Goal: Transaction & Acquisition: Purchase product/service

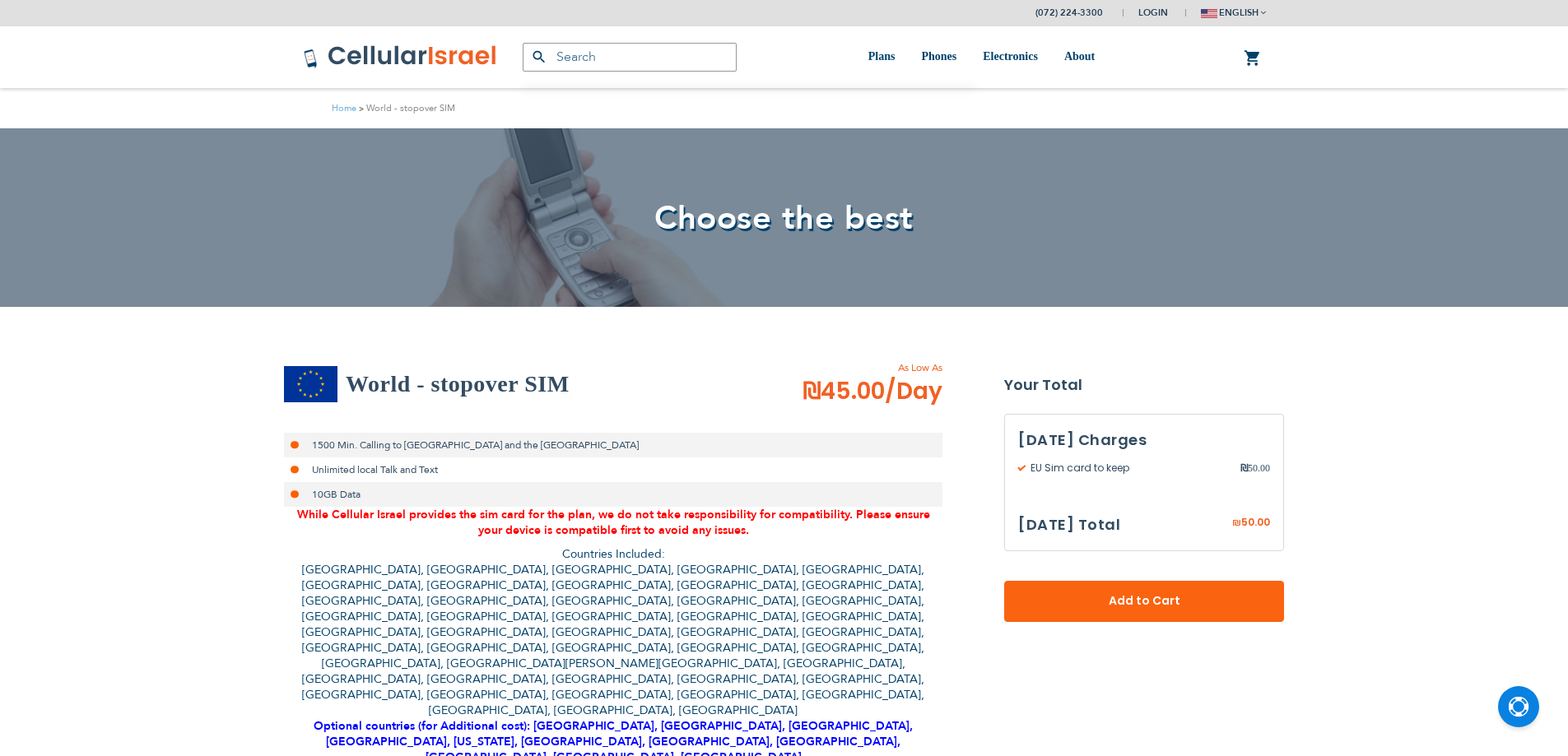
select select
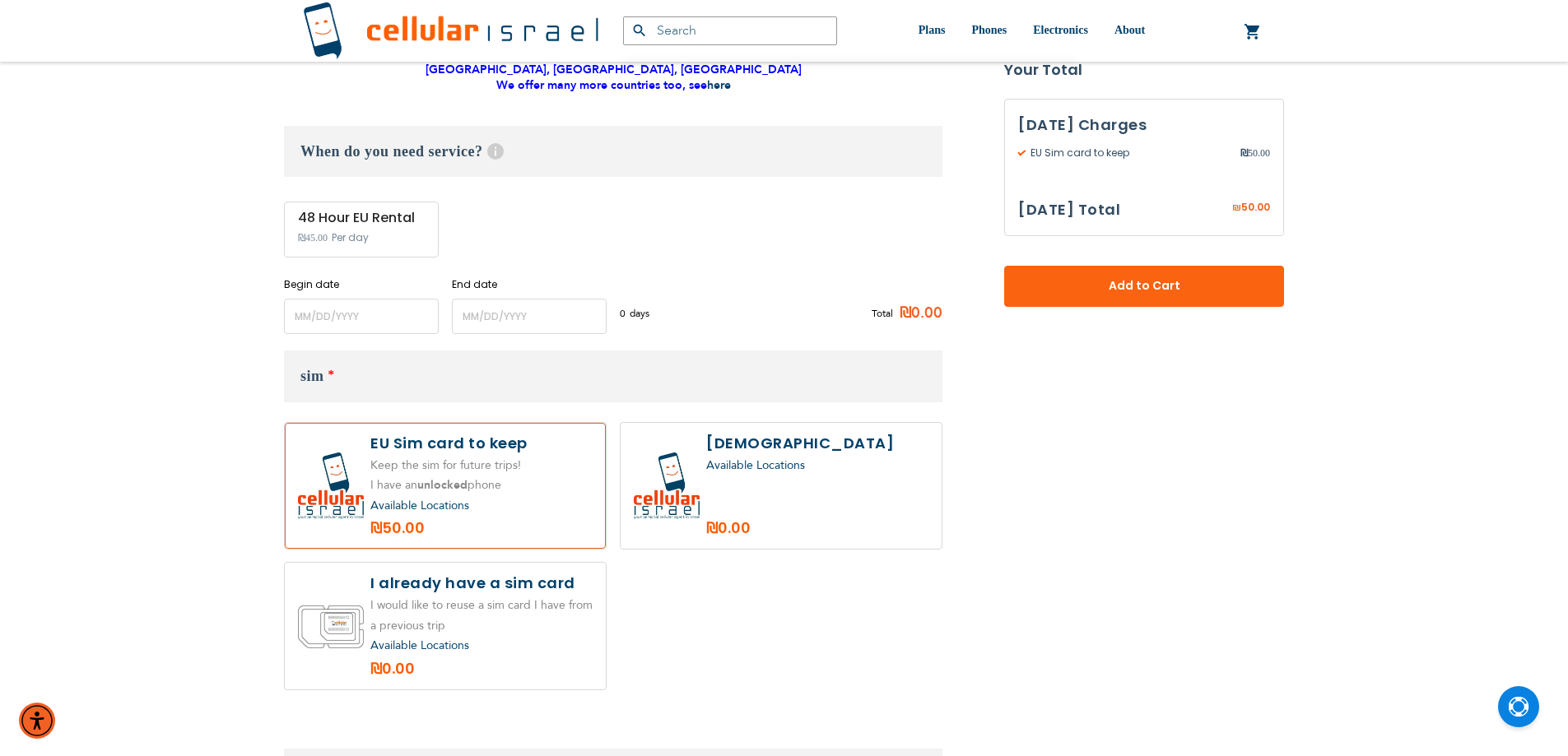
scroll to position [658, 0]
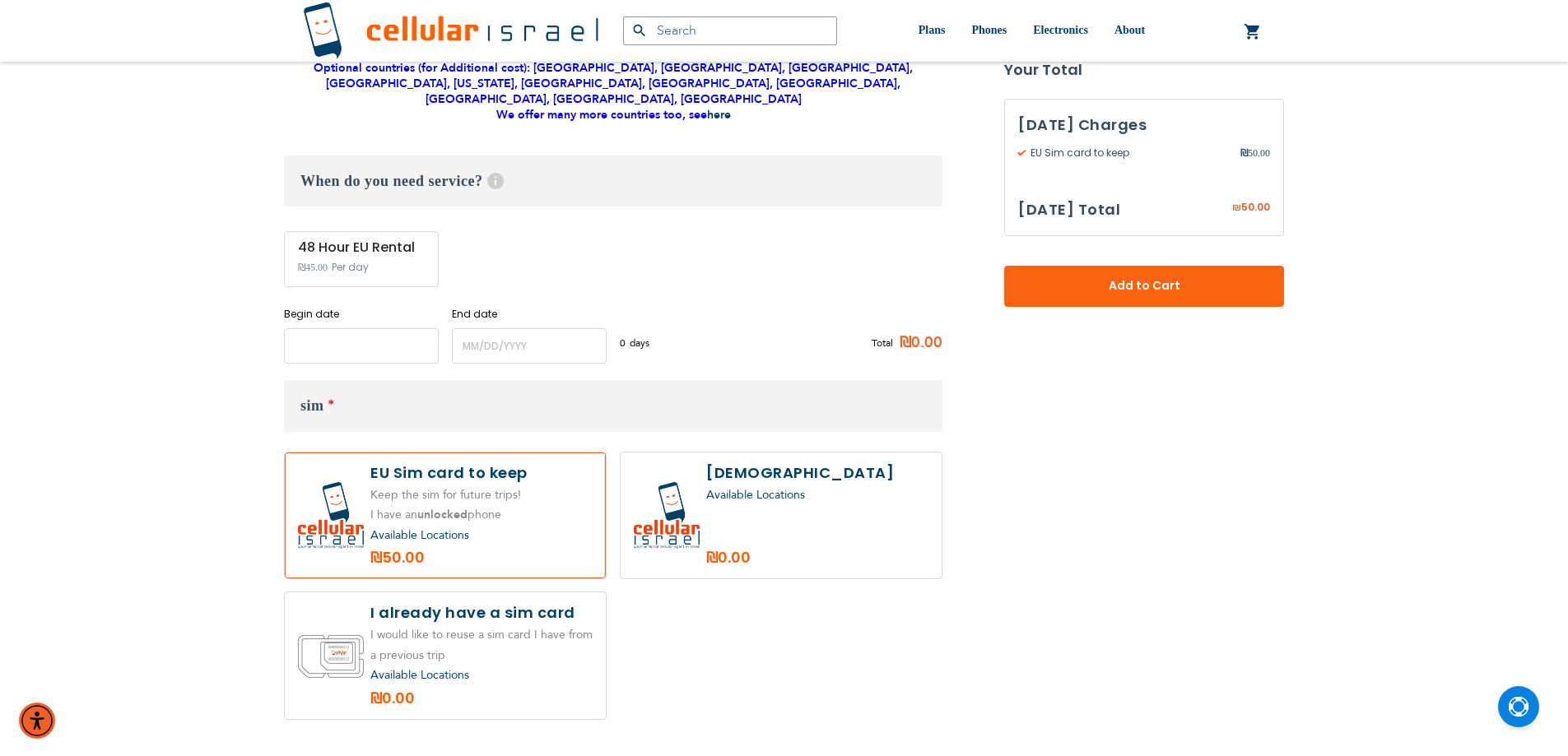
click at [361, 328] on input "name" at bounding box center [361, 346] width 155 height 36
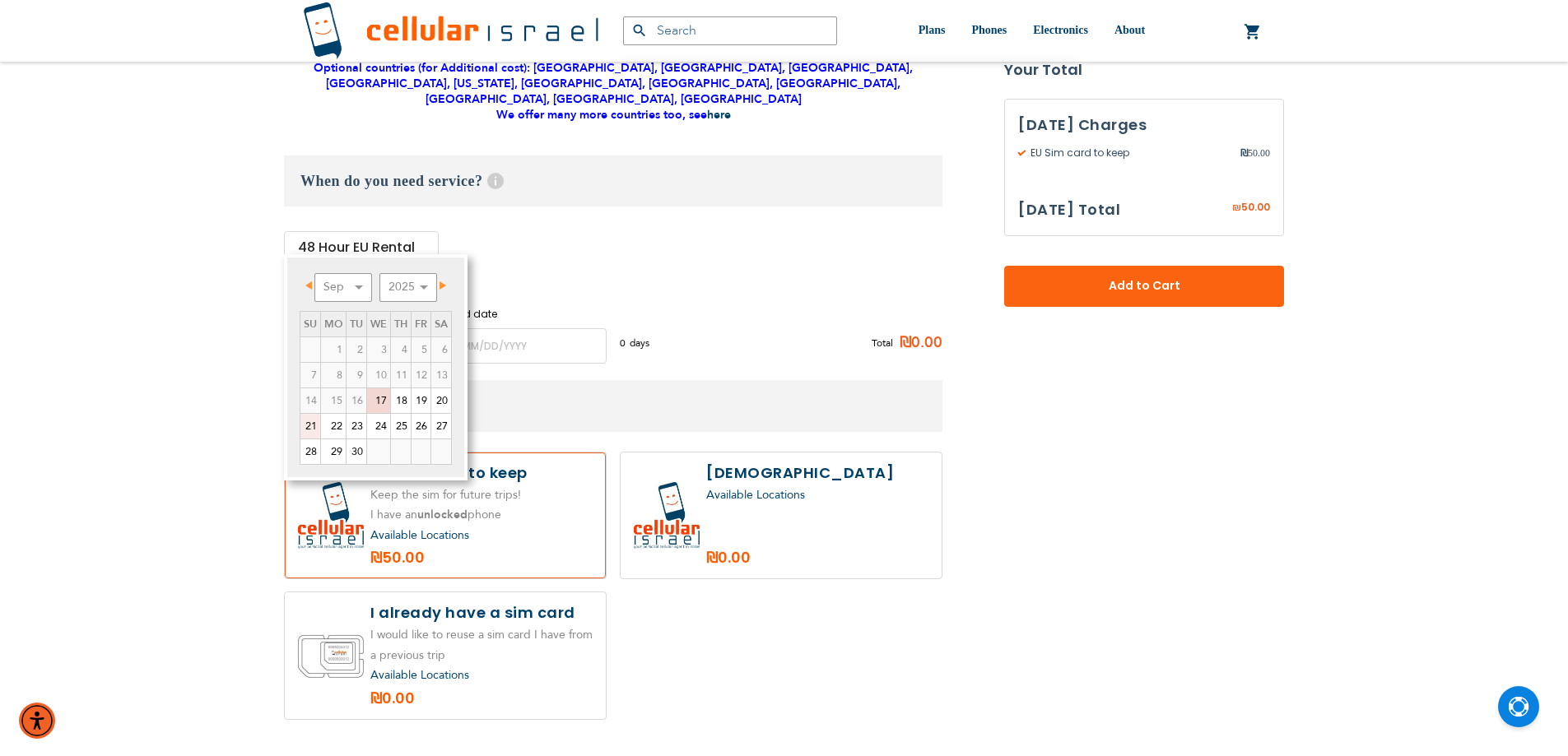
drag, startPoint x: 304, startPoint y: 427, endPoint x: 454, endPoint y: 325, distance: 181.4
click at [306, 427] on link "21" at bounding box center [310, 427] width 20 height 25
type input "[DATE]"
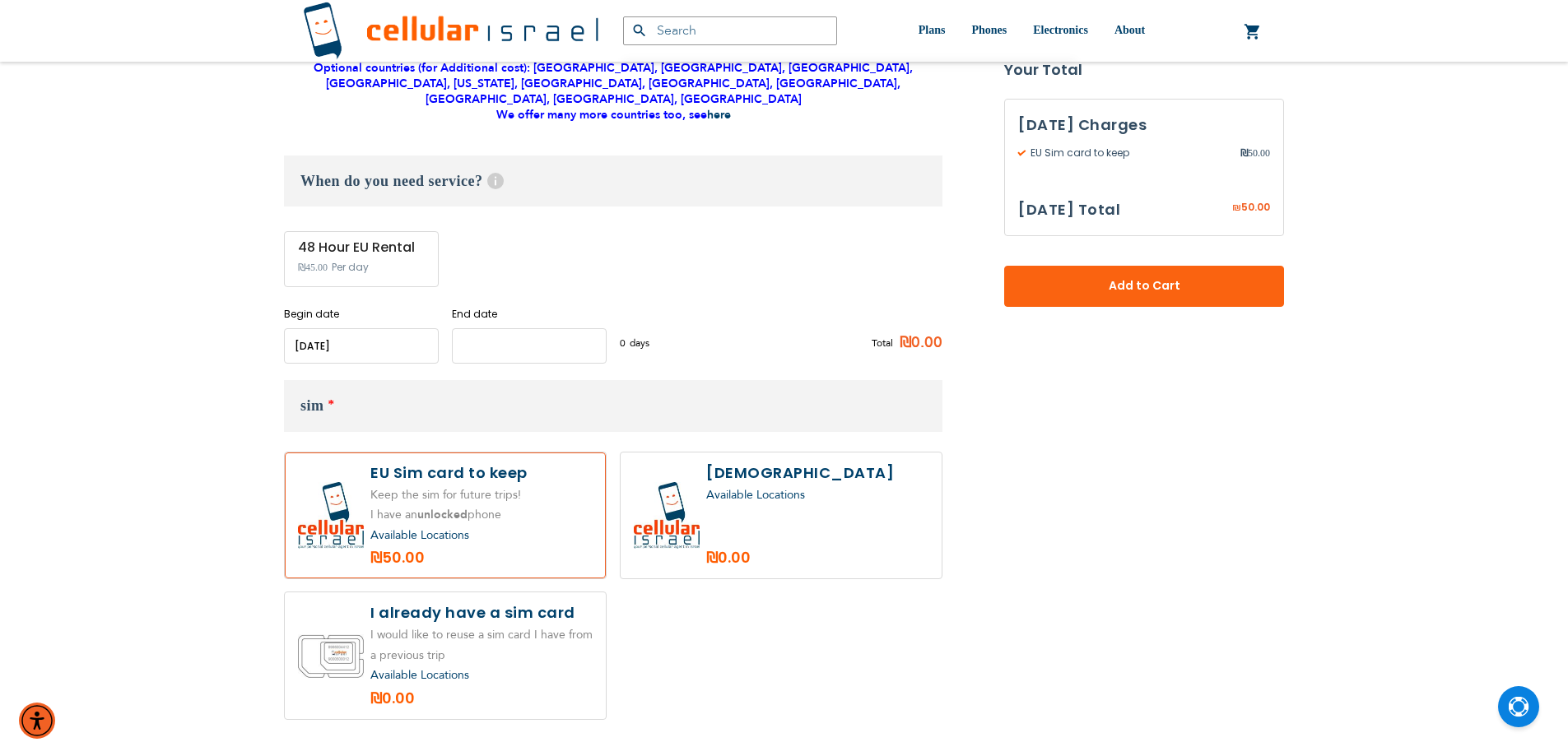
click at [511, 328] on input "name" at bounding box center [529, 346] width 155 height 36
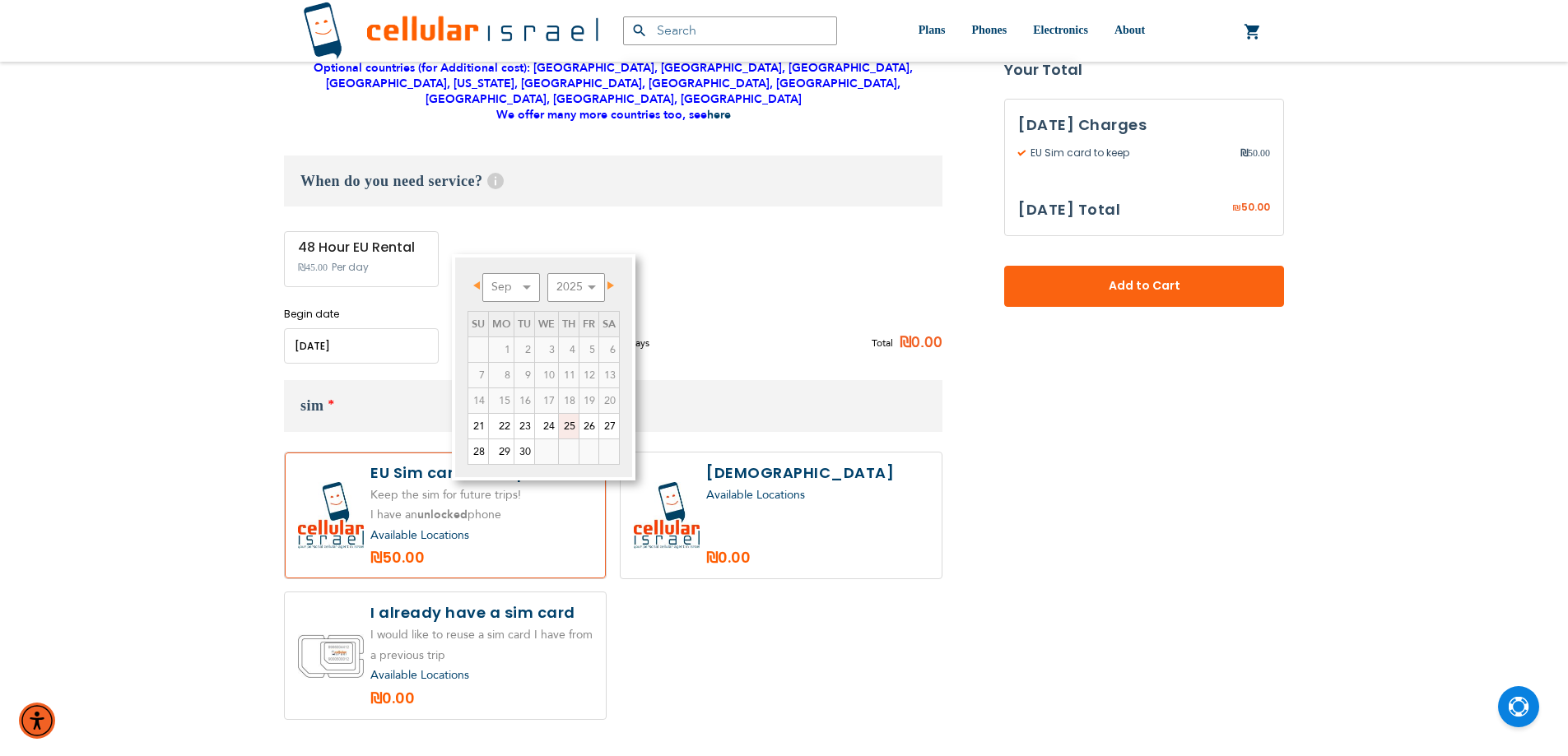
click at [568, 428] on link "25" at bounding box center [568, 427] width 20 height 25
type input "[DATE]"
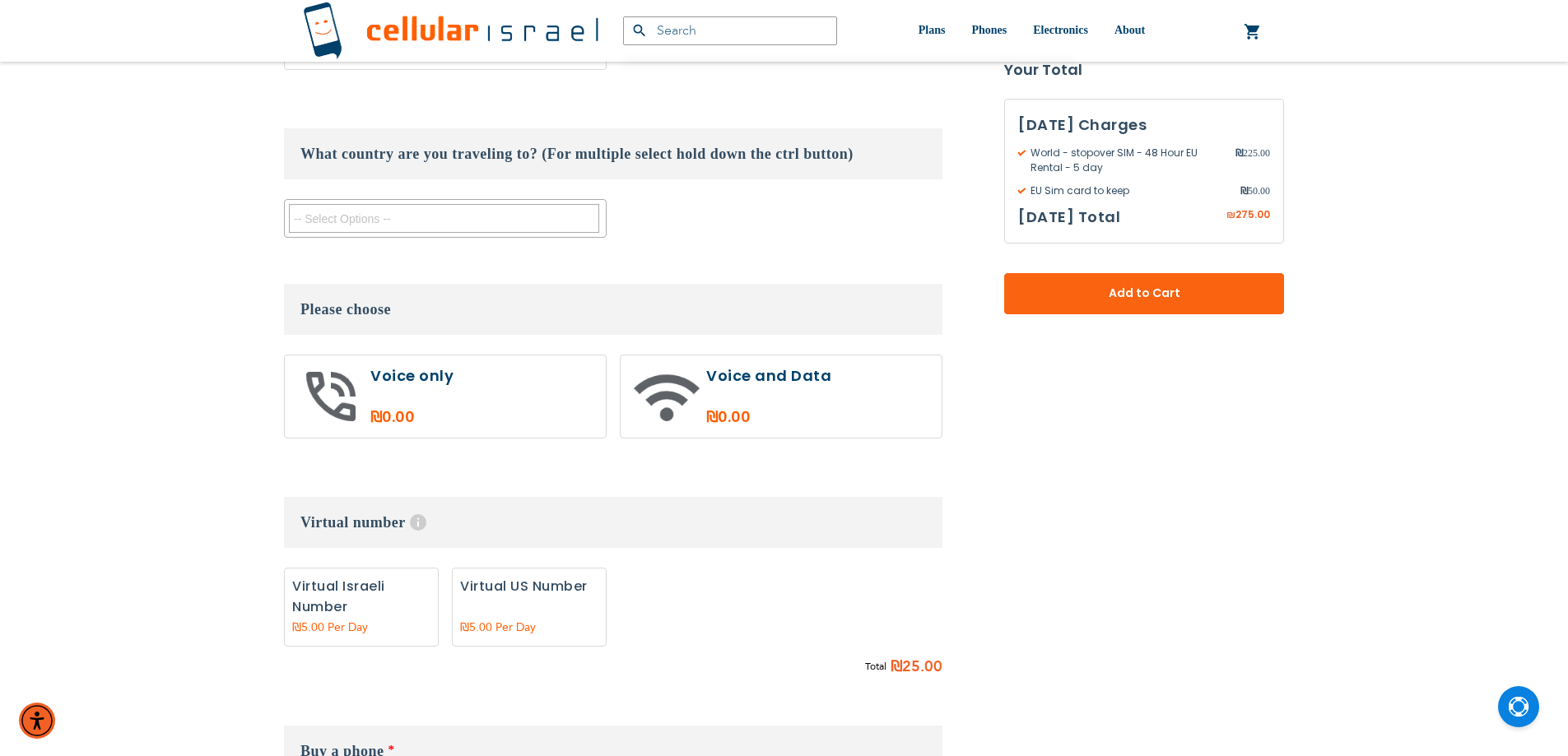
scroll to position [1317, 0]
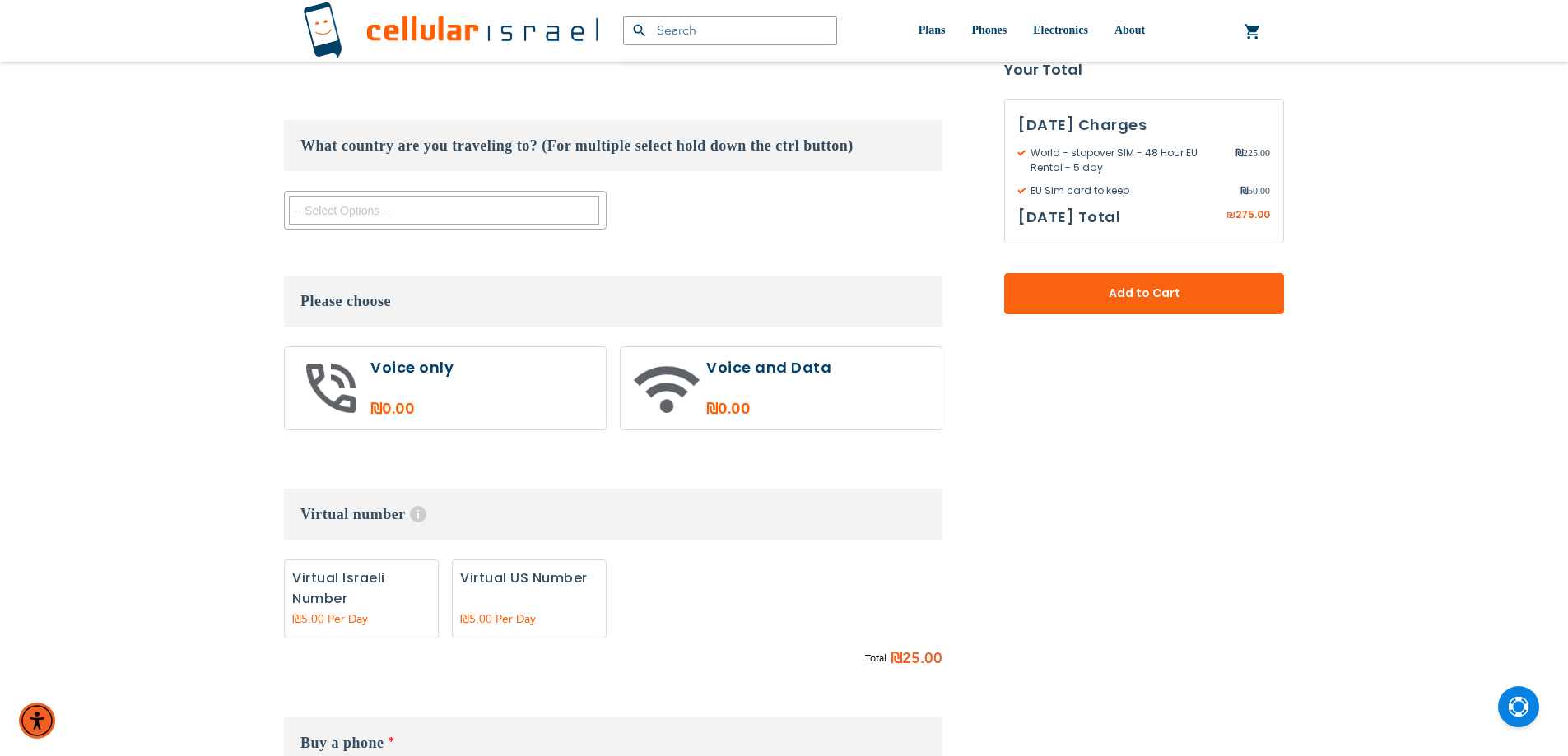
click at [494, 559] on label "Add" at bounding box center [529, 599] width 155 height 79
radio input "true"
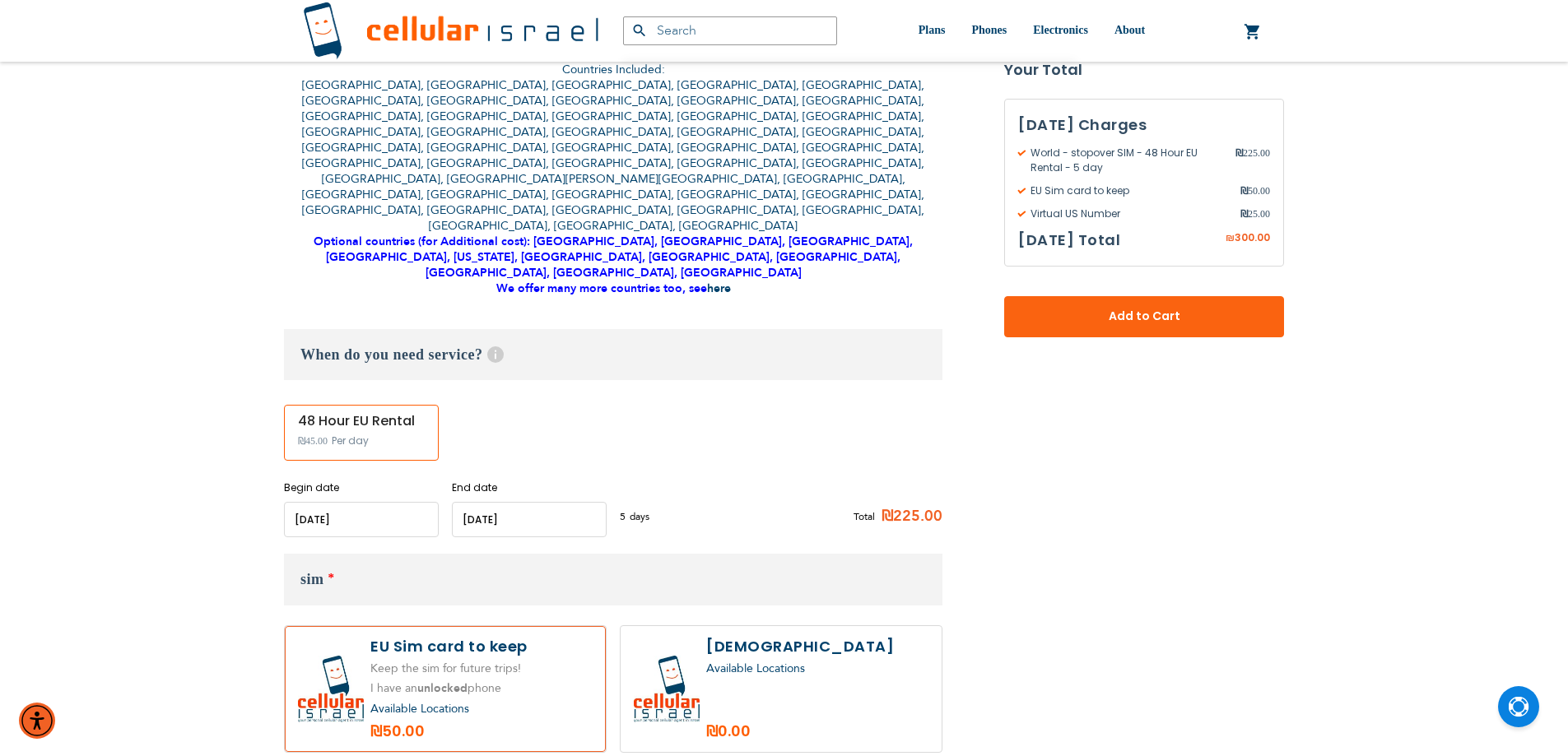
scroll to position [494, 0]
